Goal: Task Accomplishment & Management: Complete application form

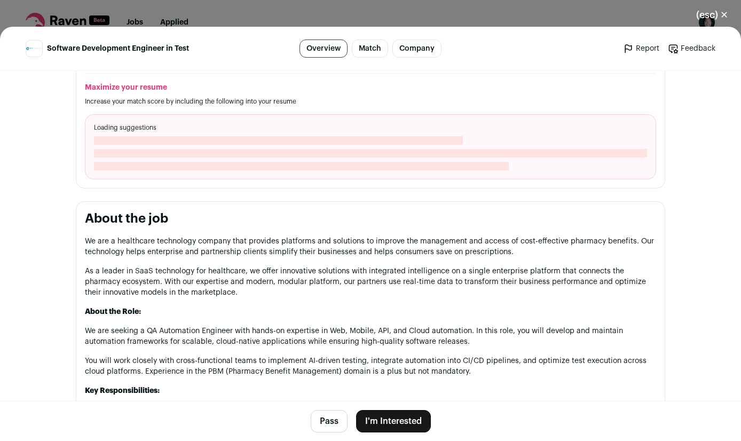
scroll to position [423, 0]
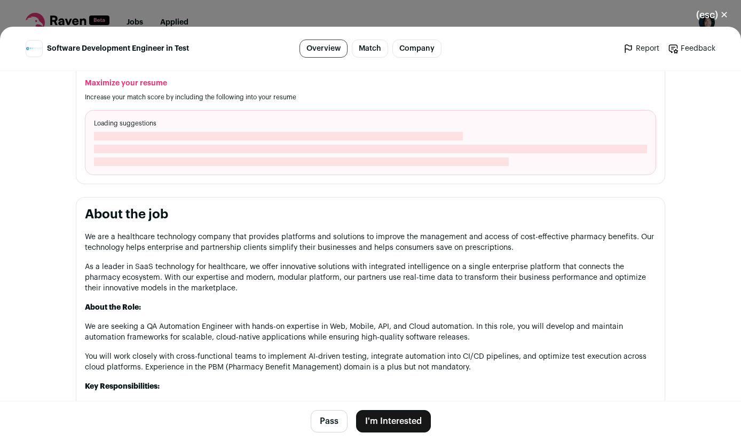
click at [400, 415] on button "I'm Interested" at bounding box center [393, 421] width 75 height 22
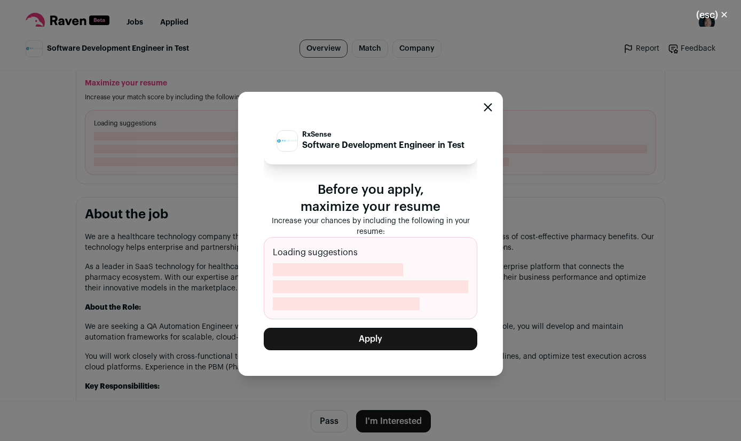
click at [485, 108] on icon "Close modal" at bounding box center [487, 107] width 9 height 9
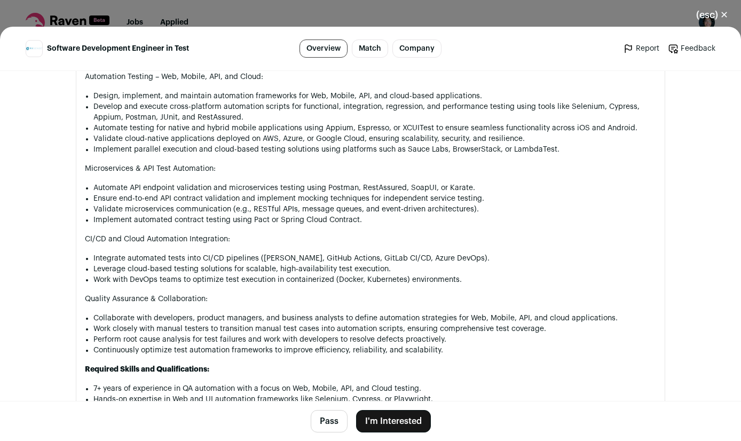
scroll to position [752, 0]
click at [402, 422] on button "I'm Interested" at bounding box center [393, 421] width 75 height 22
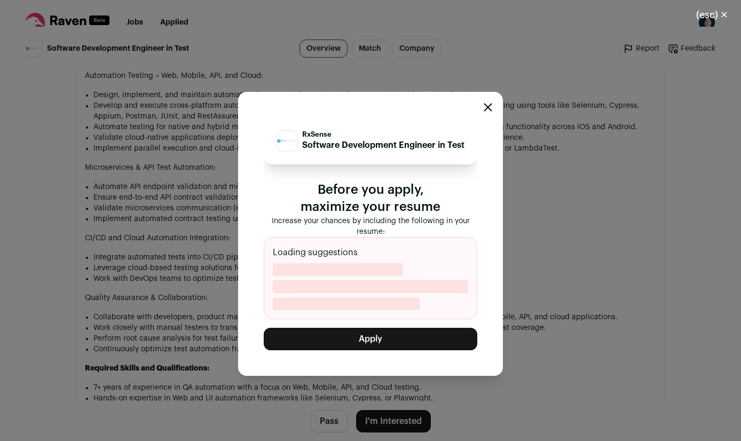
click at [395, 346] on button "Apply" at bounding box center [370, 339] width 213 height 22
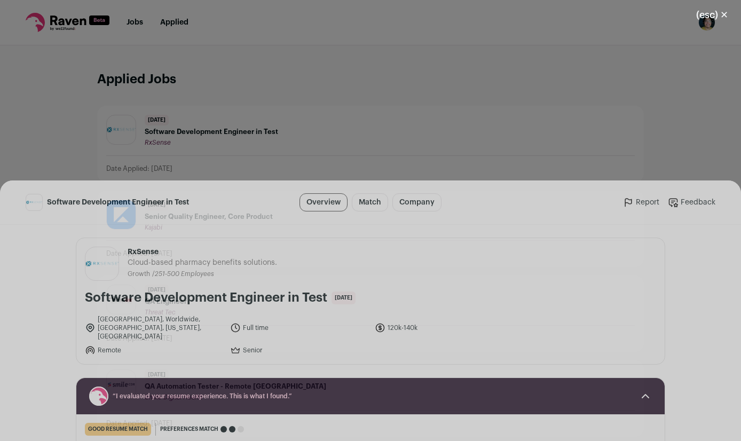
click at [711, 416] on icon "Close modal via background" at bounding box center [704, 421] width 13 height 13
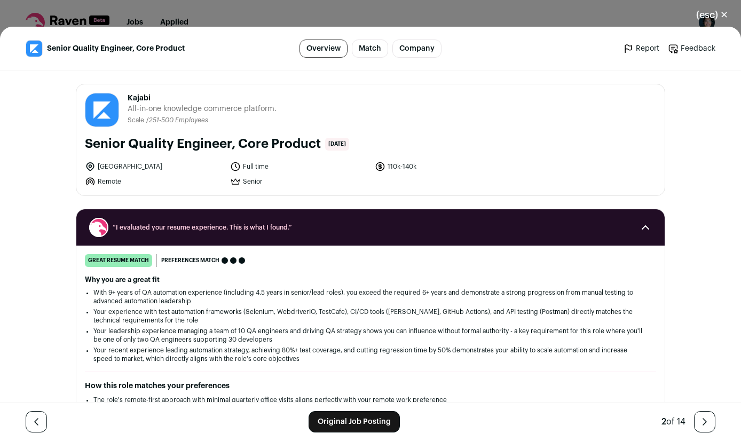
click at [711, 416] on icon "Close modal via background" at bounding box center [704, 421] width 13 height 13
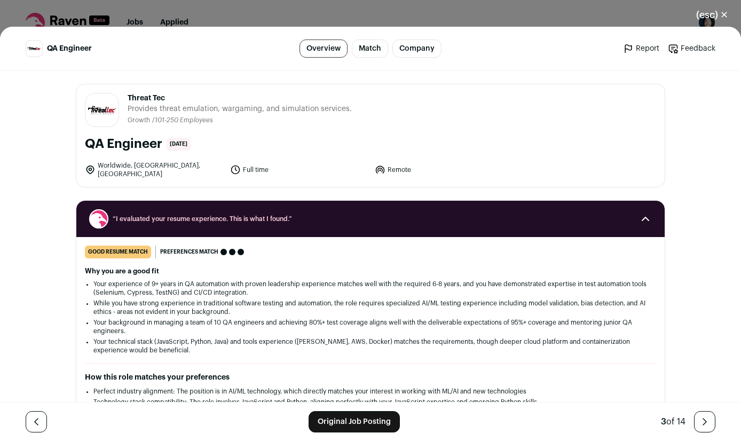
click at [711, 416] on icon "Close modal via background" at bounding box center [704, 421] width 13 height 13
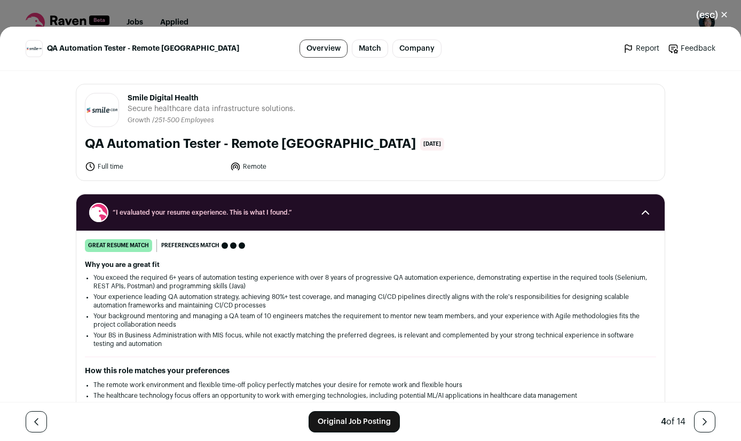
click at [711, 416] on icon "Close modal via background" at bounding box center [704, 421] width 13 height 13
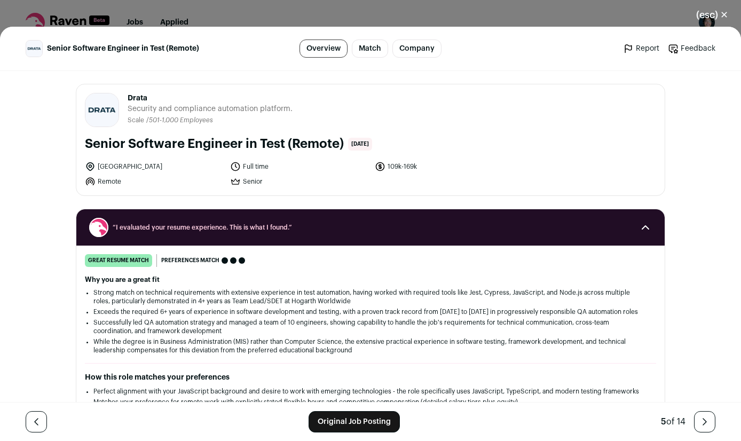
click at [711, 416] on icon "Close modal via background" at bounding box center [704, 421] width 13 height 13
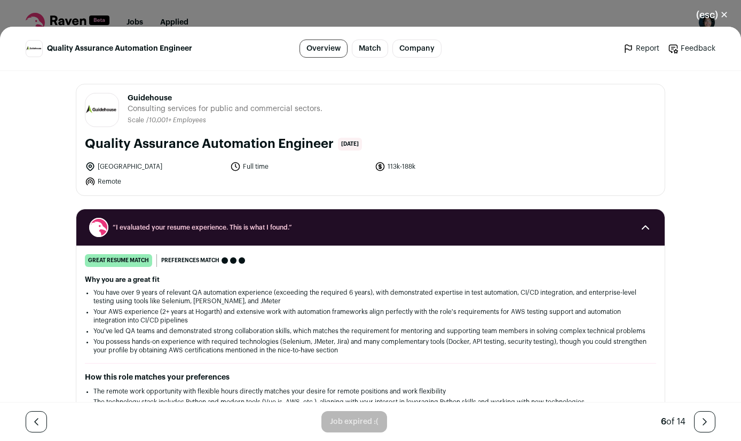
click at [711, 416] on icon "Close modal via background" at bounding box center [704, 421] width 13 height 13
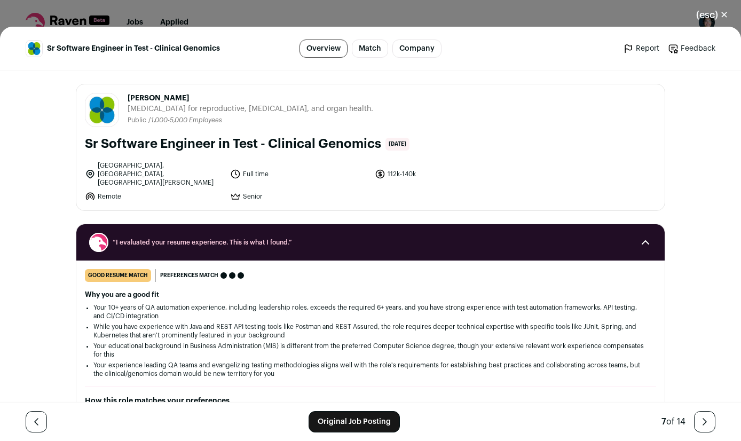
click at [711, 416] on icon "Close modal via background" at bounding box center [704, 421] width 13 height 13
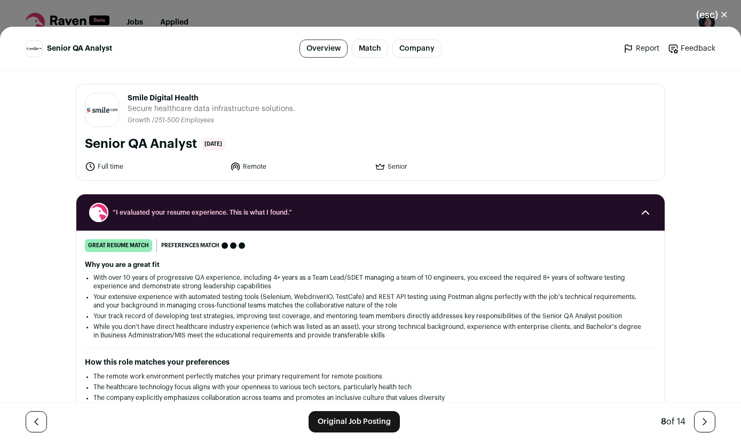
click at [711, 416] on icon "Close modal via background" at bounding box center [704, 421] width 13 height 13
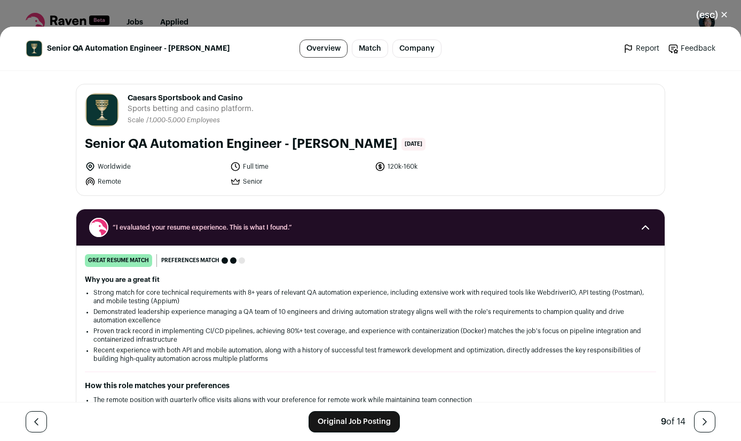
click at [711, 416] on icon "Close modal via background" at bounding box center [704, 421] width 13 height 13
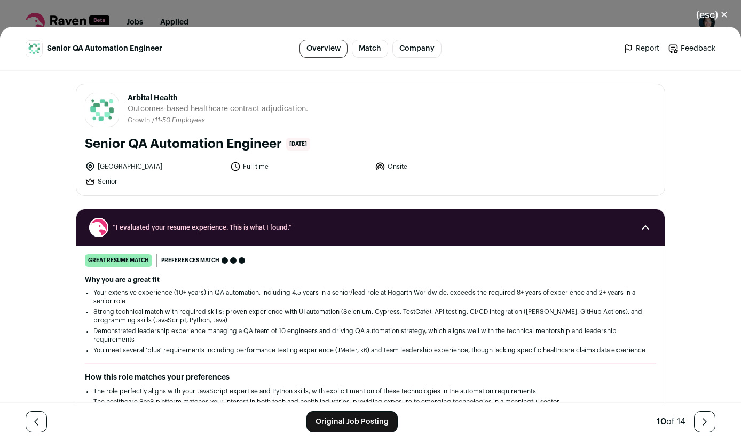
click at [711, 416] on icon "Close modal via background" at bounding box center [704, 421] width 13 height 13
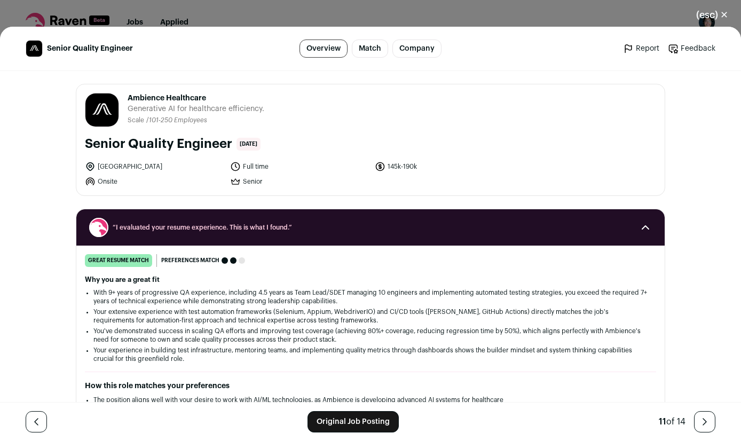
click at [725, 11] on button "(esc) ✕" at bounding box center [712, 14] width 58 height 23
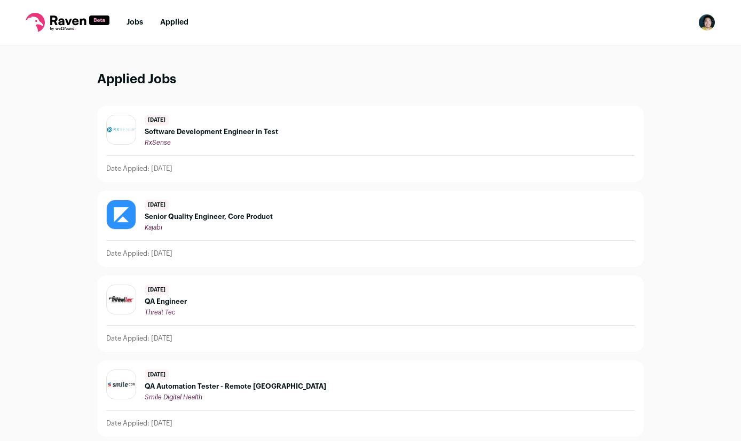
click at [129, 19] on link "Jobs" at bounding box center [134, 22] width 17 height 7
